Goal: Information Seeking & Learning: Learn about a topic

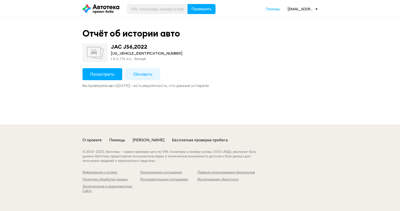
click at [109, 72] on span "Посмотреть" at bounding box center [102, 74] width 24 height 6
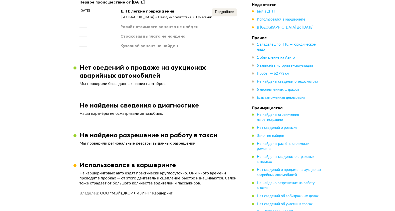
scroll to position [375, 0]
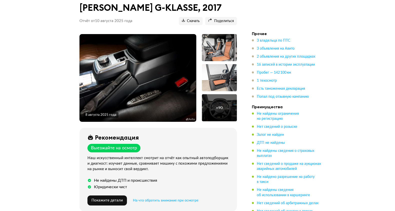
scroll to position [62, 0]
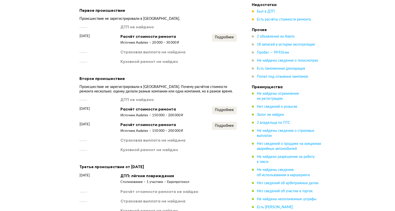
scroll to position [563, 0]
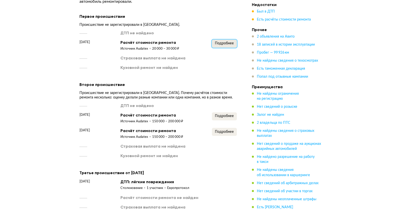
click at [223, 41] on button "Подробнее" at bounding box center [224, 44] width 25 height 8
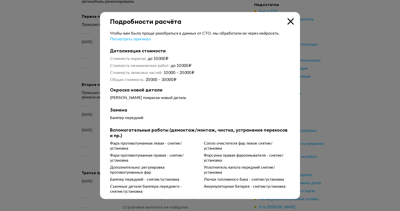
click at [288, 22] on icon at bounding box center [291, 21] width 6 height 6
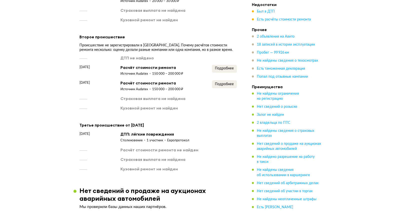
scroll to position [625, 0]
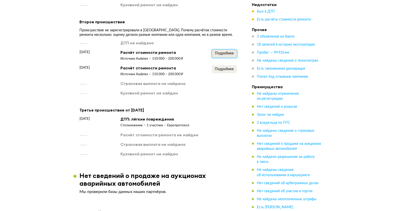
click at [227, 58] on button "Подробнее" at bounding box center [224, 54] width 25 height 8
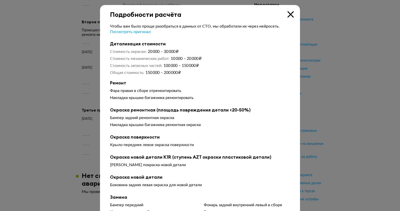
click at [290, 16] on icon at bounding box center [291, 14] width 6 height 6
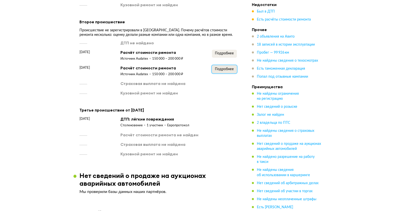
click at [227, 69] on span "Подробнее" at bounding box center [224, 69] width 19 height 4
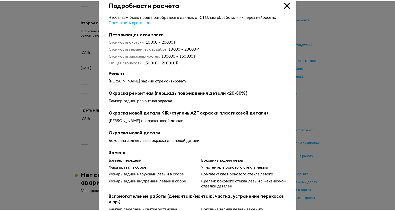
scroll to position [0, 0]
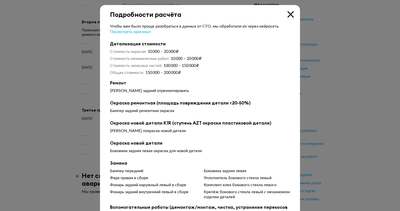
click at [291, 14] on icon at bounding box center [291, 14] width 6 height 6
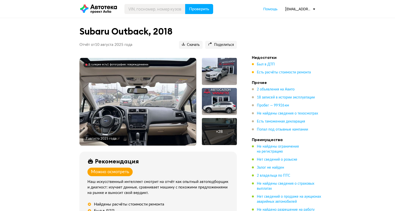
click at [180, 101] on img at bounding box center [138, 102] width 117 height 88
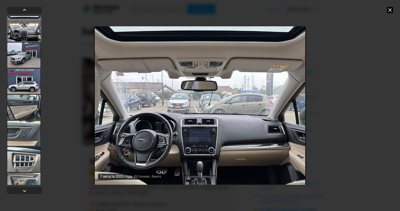
click at [26, 107] on div at bounding box center [24, 107] width 34 height 25
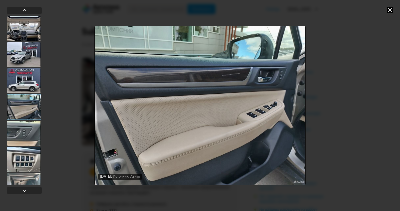
click at [23, 126] on div at bounding box center [24, 133] width 34 height 25
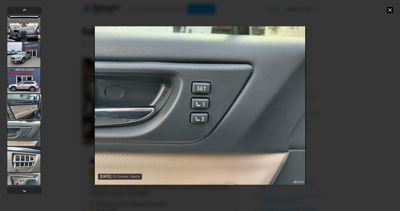
click at [22, 149] on div at bounding box center [24, 159] width 34 height 25
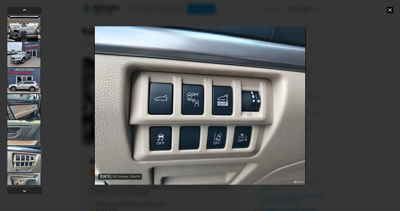
click at [19, 178] on div at bounding box center [24, 185] width 34 height 25
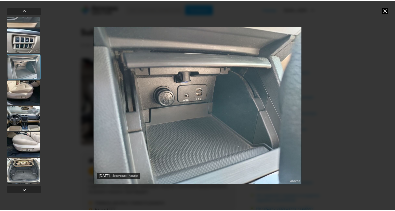
scroll to position [125, 0]
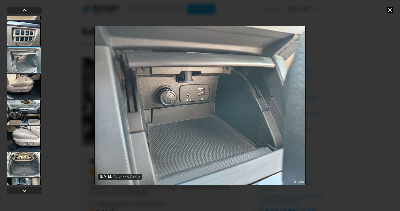
click at [390, 9] on icon at bounding box center [390, 10] width 6 height 6
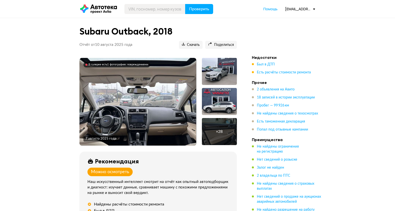
click at [257, 1] on header "Проверить Помощь autoteka_select@avito.ru" at bounding box center [197, 9] width 395 height 18
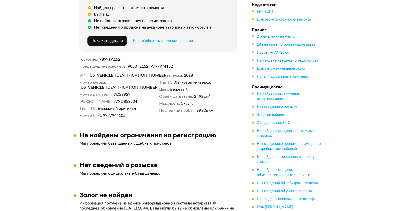
scroll to position [188, 0]
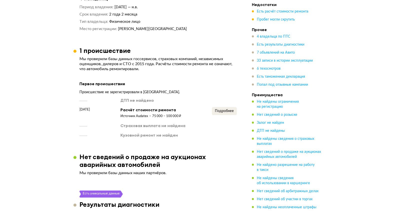
scroll to position [625, 0]
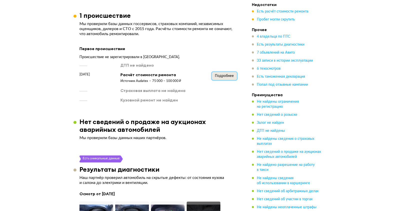
click at [219, 78] on span "Подробнее" at bounding box center [224, 76] width 19 height 4
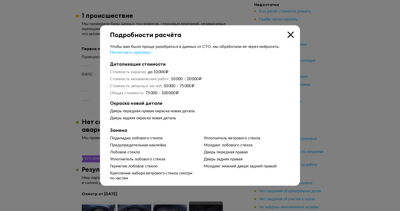
click at [289, 34] on icon at bounding box center [291, 35] width 6 height 6
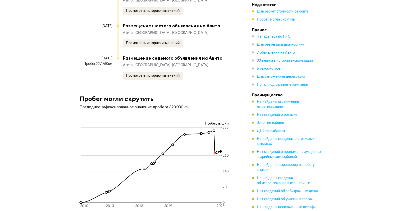
scroll to position [3094, 0]
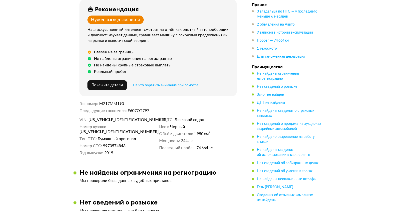
scroll to position [188, 0]
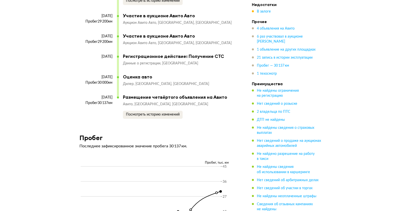
scroll to position [2188, 0]
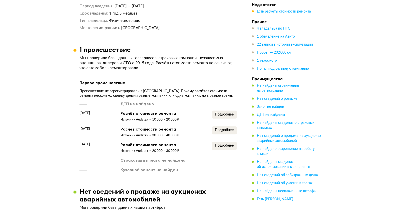
scroll to position [594, 0]
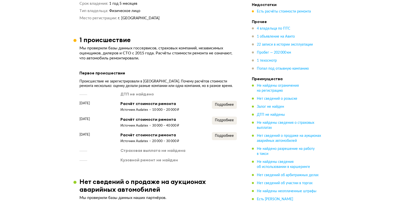
click at [221, 99] on div "ДТП не найдено 4 марта 2013 года Расчёт стоимости ремонта Источник Audatex 10 0…" at bounding box center [159, 126] width 158 height 71
click at [222, 100] on div "ДТП не найдено 4 марта 2013 года Расчёт стоимости ремонта Источник Audatex 10 0…" at bounding box center [159, 126] width 158 height 71
click at [220, 104] on span "Подробнее" at bounding box center [224, 105] width 19 height 4
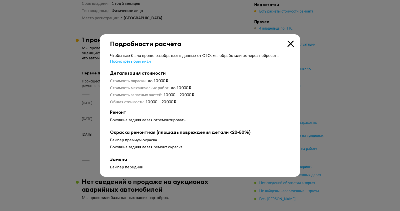
click at [289, 43] on icon at bounding box center [291, 44] width 6 height 6
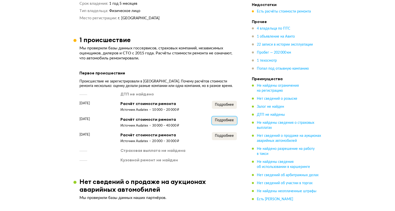
click at [219, 120] on span "Подробнее" at bounding box center [224, 120] width 19 height 4
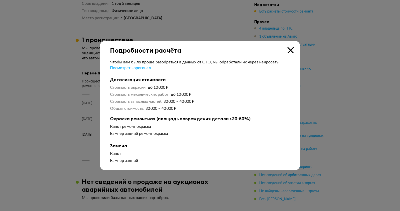
click at [289, 47] on icon at bounding box center [291, 50] width 6 height 6
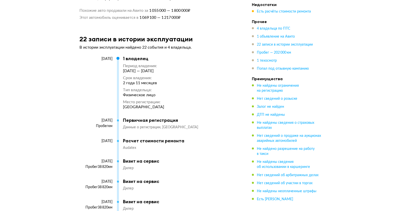
scroll to position [1188, 0]
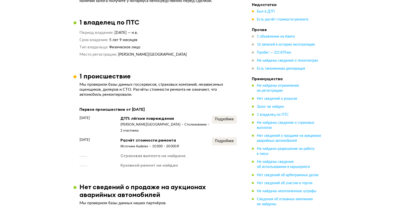
scroll to position [437, 0]
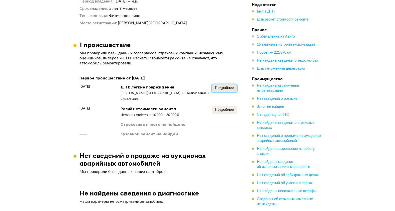
click at [218, 88] on span "Подробнее" at bounding box center [224, 88] width 19 height 4
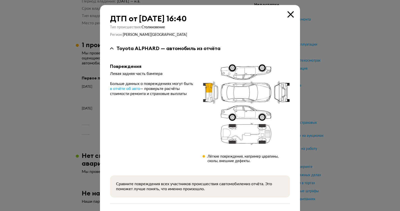
click at [287, 9] on div "ДТП от 14 апреля 2021 года в 16:40 Тип происшествия : Столкновение Регион : Мос…" at bounding box center [200, 117] width 200 height 225
click at [288, 14] on icon at bounding box center [291, 14] width 6 height 6
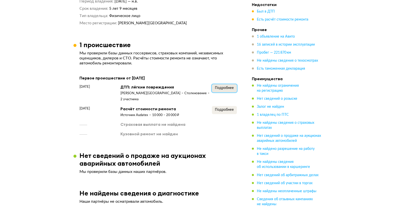
click at [226, 85] on button "Подробнее" at bounding box center [224, 88] width 25 height 8
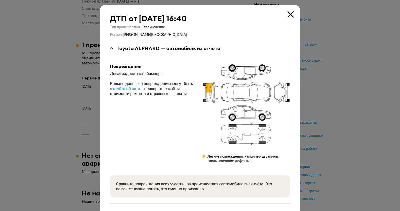
click at [289, 14] on icon at bounding box center [291, 14] width 6 height 6
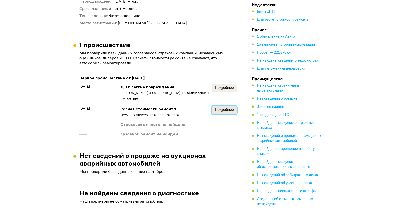
click at [232, 108] on span "Подробнее" at bounding box center [224, 110] width 19 height 4
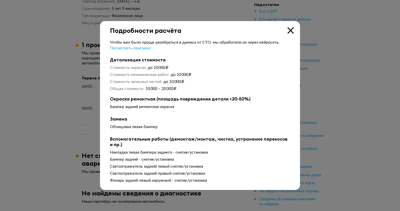
click at [291, 31] on icon at bounding box center [291, 30] width 6 height 6
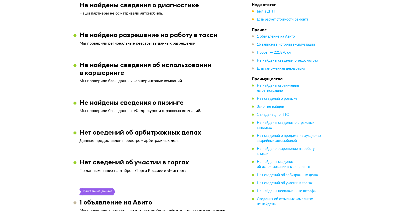
scroll to position [812, 0]
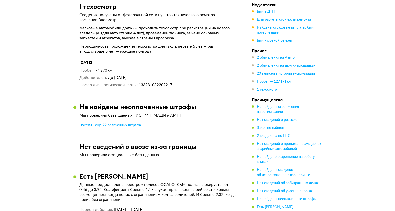
scroll to position [2094, 0]
